Goal: Check status

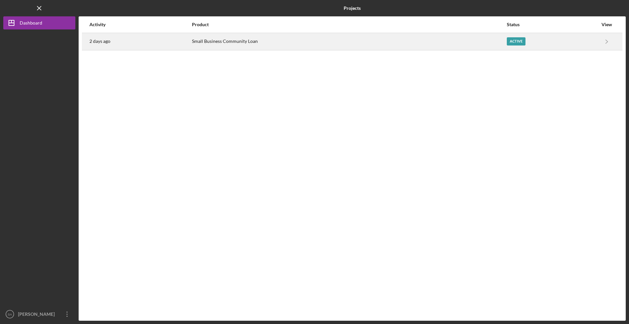
click at [402, 40] on div "Small Business Community Loan" at bounding box center [349, 41] width 314 height 16
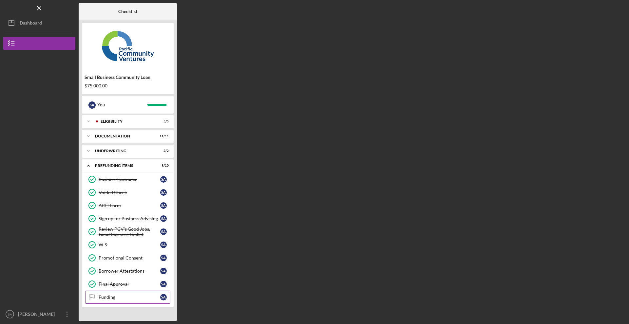
click at [116, 302] on link "Funding Funding S A" at bounding box center [127, 297] width 85 height 13
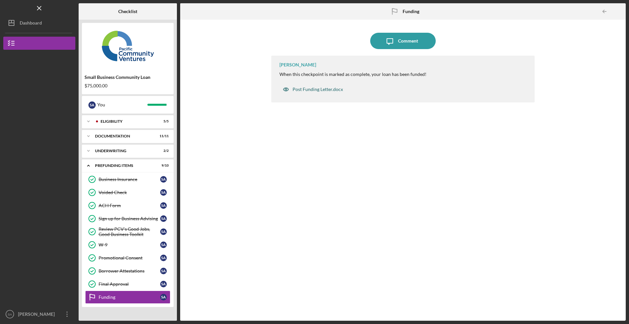
click at [294, 91] on div "Post Funding Letter.docx" at bounding box center [317, 89] width 50 height 5
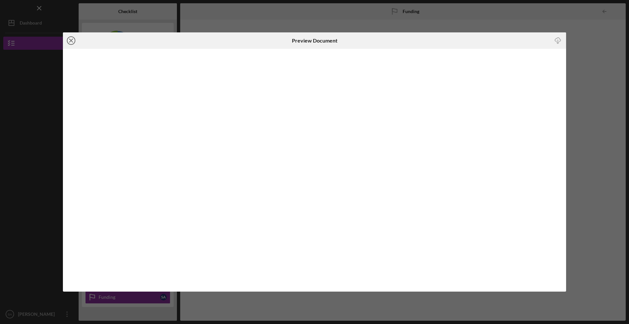
click at [70, 41] on icon "Icon/Close" at bounding box center [71, 40] width 16 height 16
